Goal: Task Accomplishment & Management: Use online tool/utility

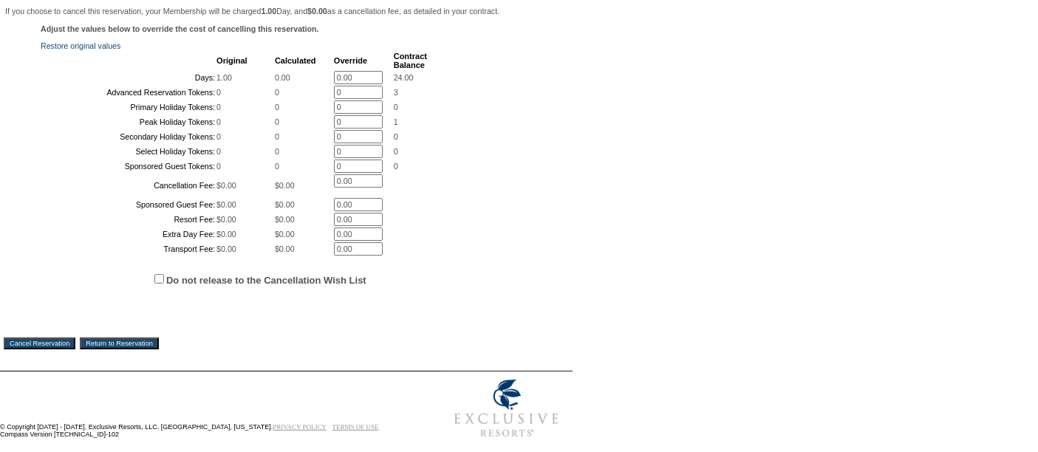
scroll to position [391, 0]
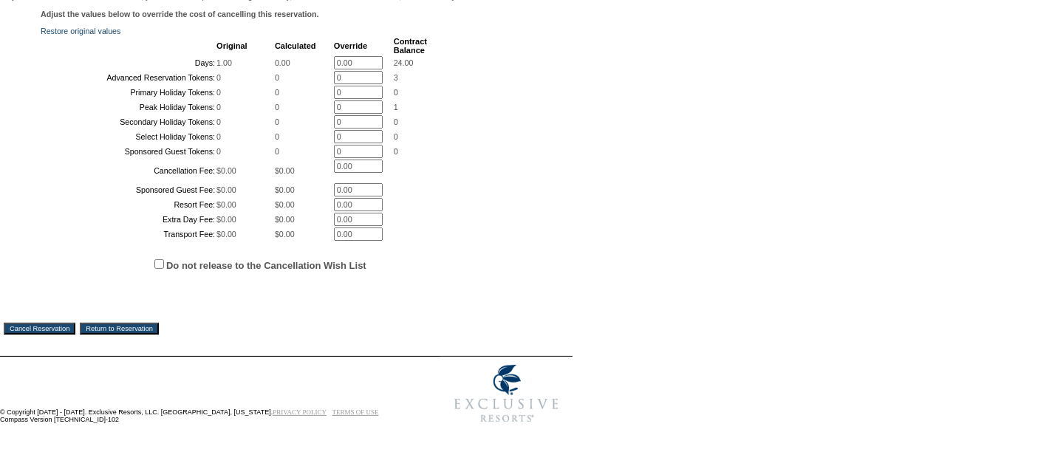
click at [161, 262] on input "Do not release to the Cancellation Wish List" at bounding box center [159, 264] width 10 height 10
checkbox input "true"
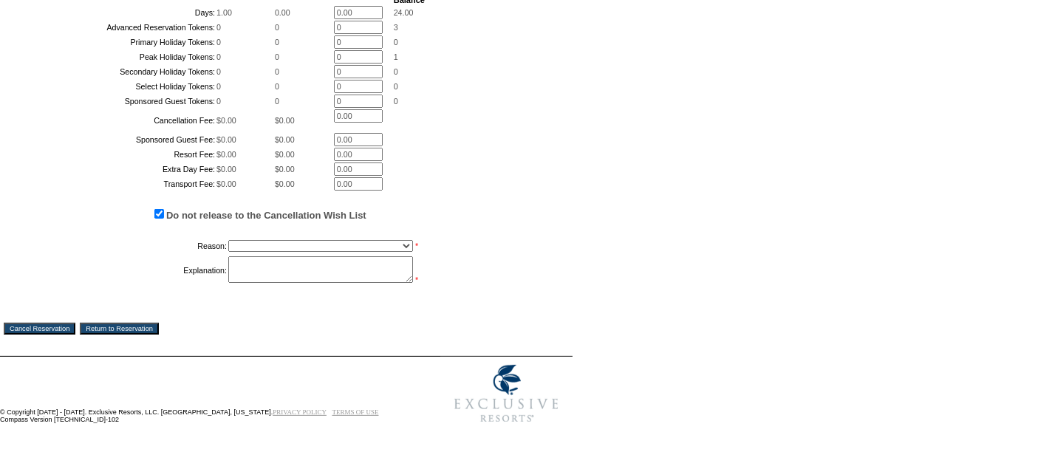
click at [249, 252] on select "Creating Continuous Stay Days Booked After Cancellation Experiential / Hotel / …" at bounding box center [320, 246] width 185 height 12
click at [228, 252] on select "Creating Continuous Stay Days Booked After Cancellation Experiential / Hotel / …" at bounding box center [320, 246] width 185 height 12
click at [301, 252] on select "Creating Continuous Stay Days Booked After Cancellation Experiential / Hotel / …" at bounding box center [320, 246] width 185 height 12
select select "1026"
click at [228, 252] on select "Creating Continuous Stay Days Booked After Cancellation Experiential / Hotel / …" at bounding box center [320, 246] width 185 height 12
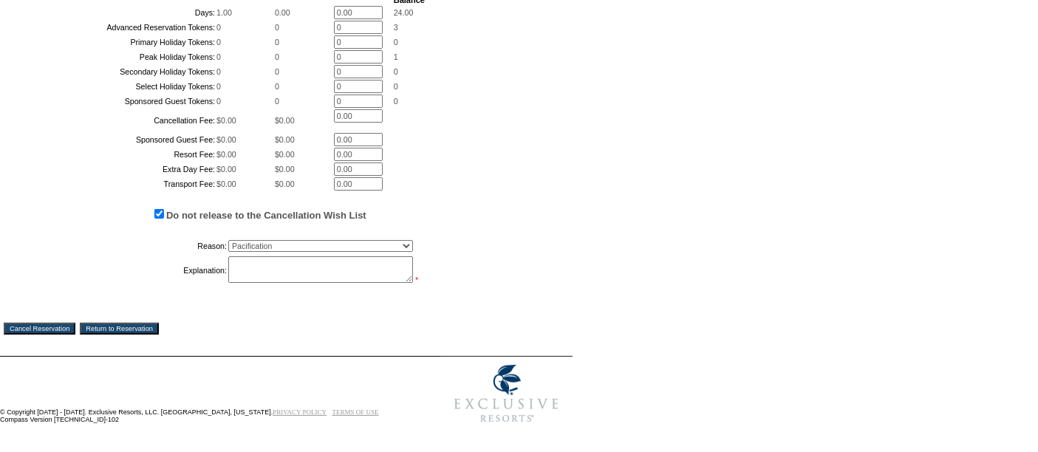
click at [274, 283] on textarea at bounding box center [320, 269] width 185 height 27
type textarea "[PERSON_NAME] does not want this reservation but accepting and cancelling to he…"
click at [44, 335] on input "Cancel Reservation" at bounding box center [40, 329] width 72 height 12
